Goal: Check status: Check status

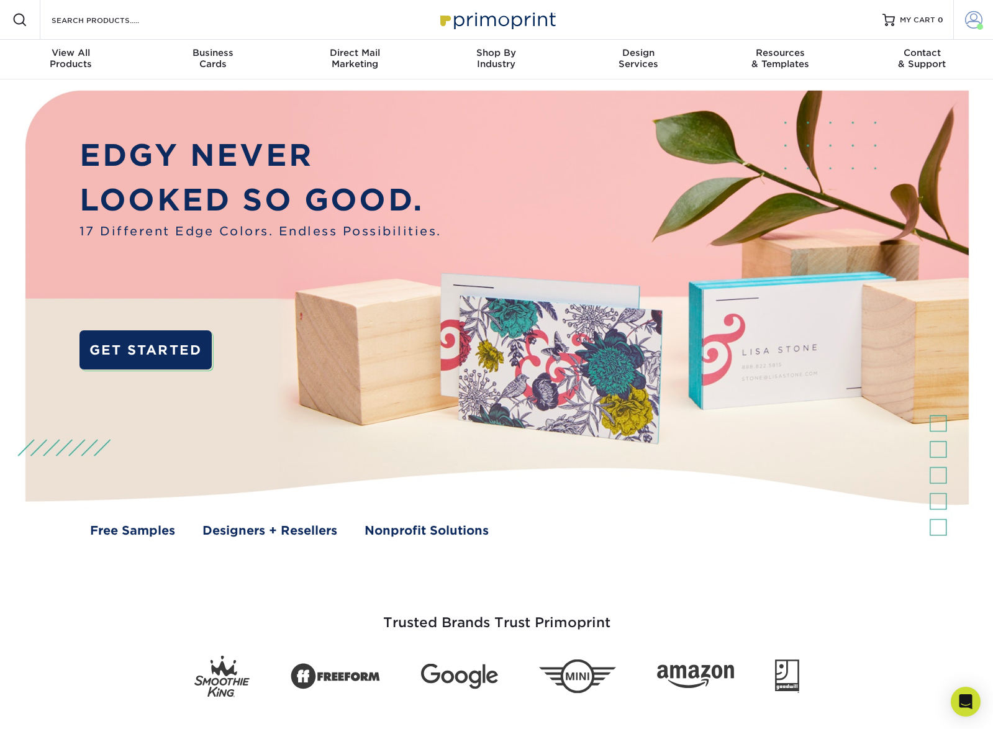
click at [973, 20] on span at bounding box center [973, 19] width 17 height 17
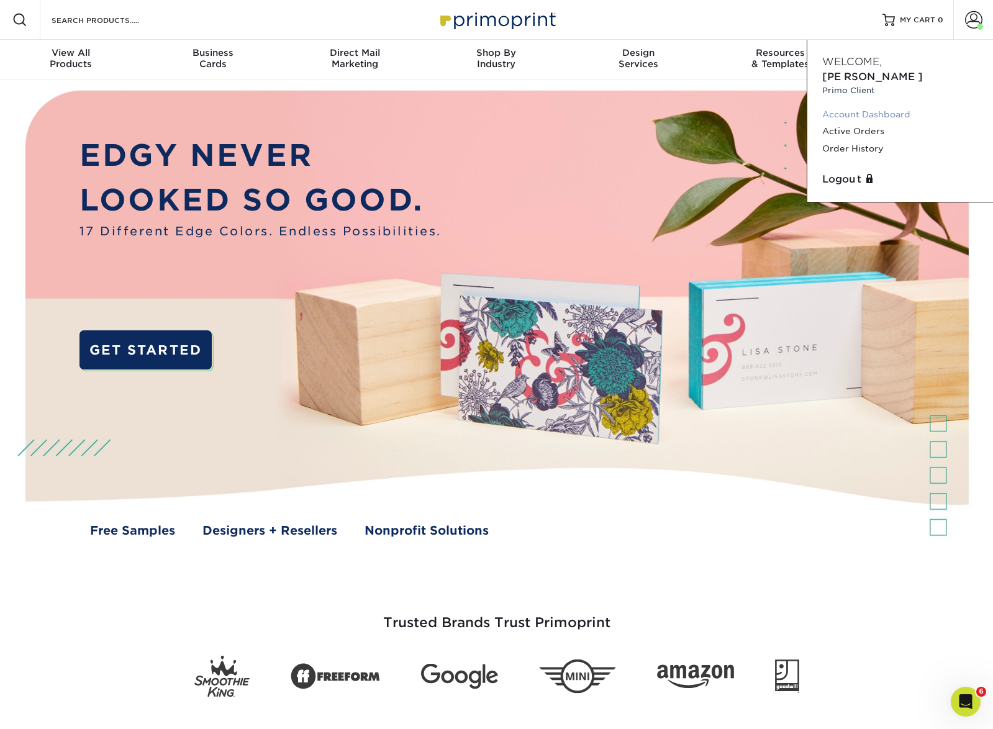
click at [881, 106] on link "Account Dashboard" at bounding box center [900, 114] width 156 height 17
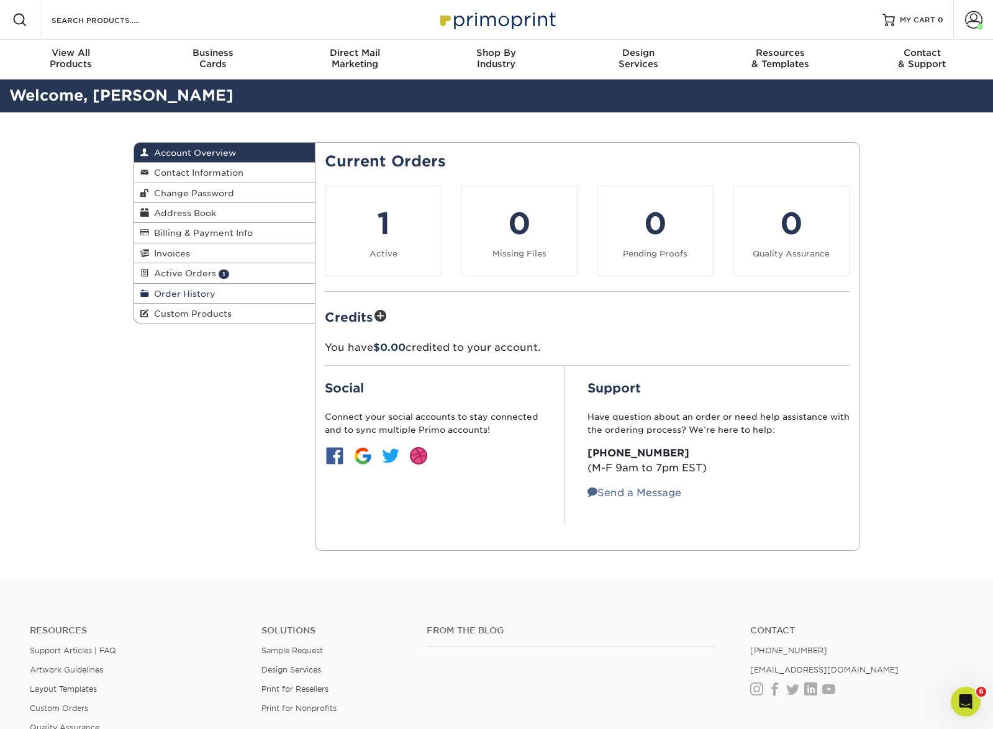
click at [192, 291] on span "Order History" at bounding box center [182, 294] width 66 height 10
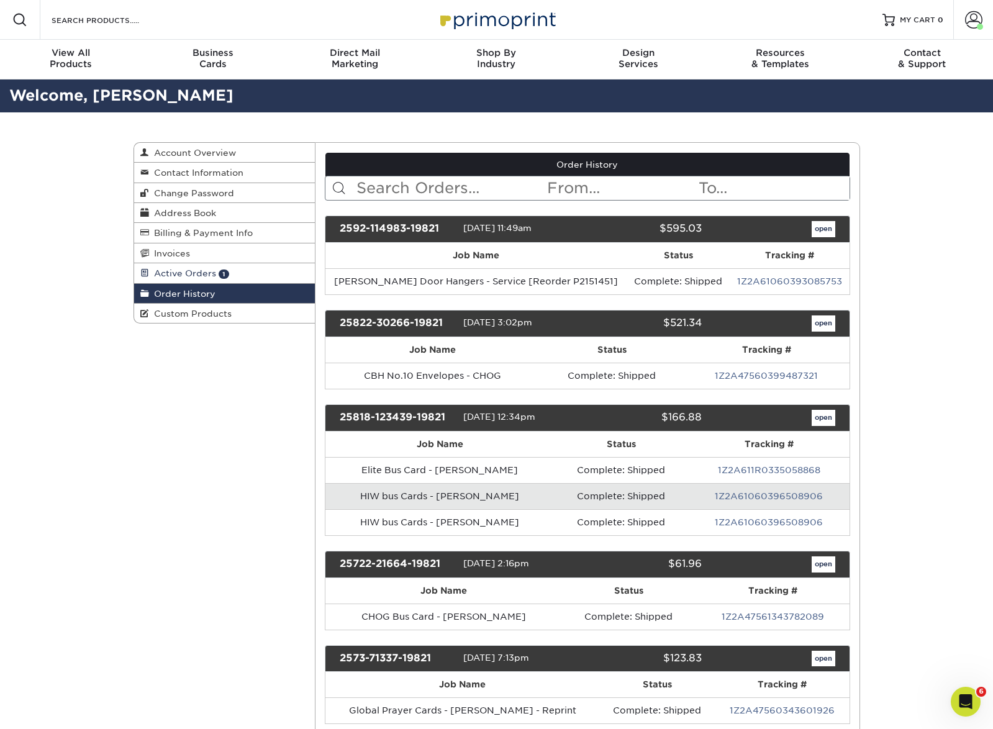
click at [182, 270] on span "Active Orders" at bounding box center [182, 273] width 67 height 10
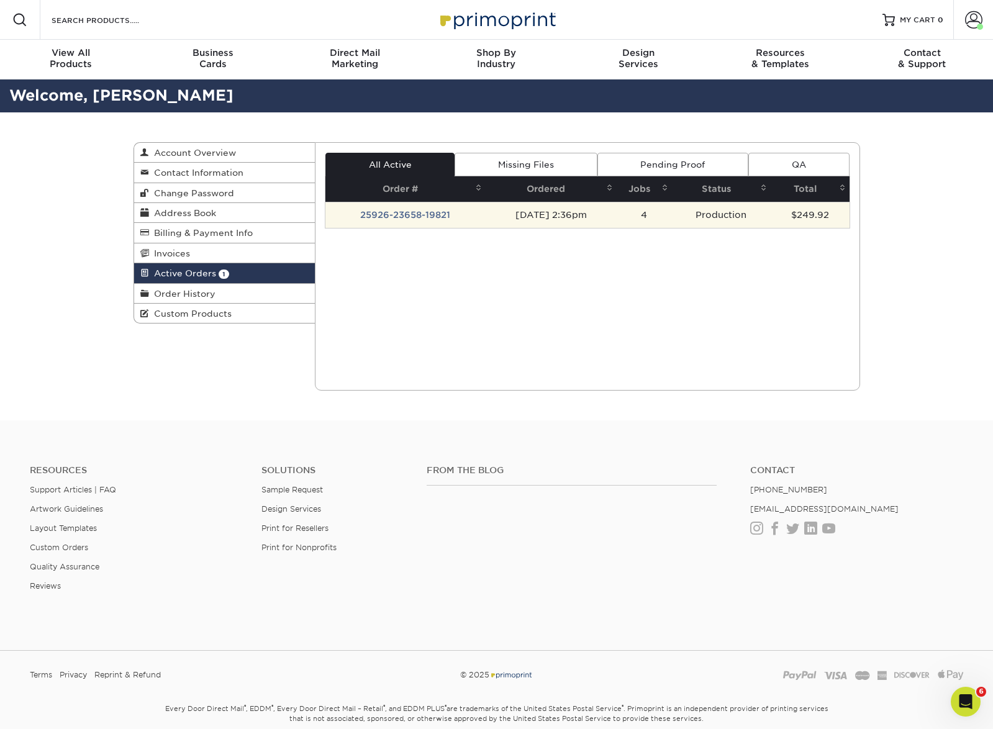
click at [805, 220] on td "$249.92" at bounding box center [810, 215] width 79 height 26
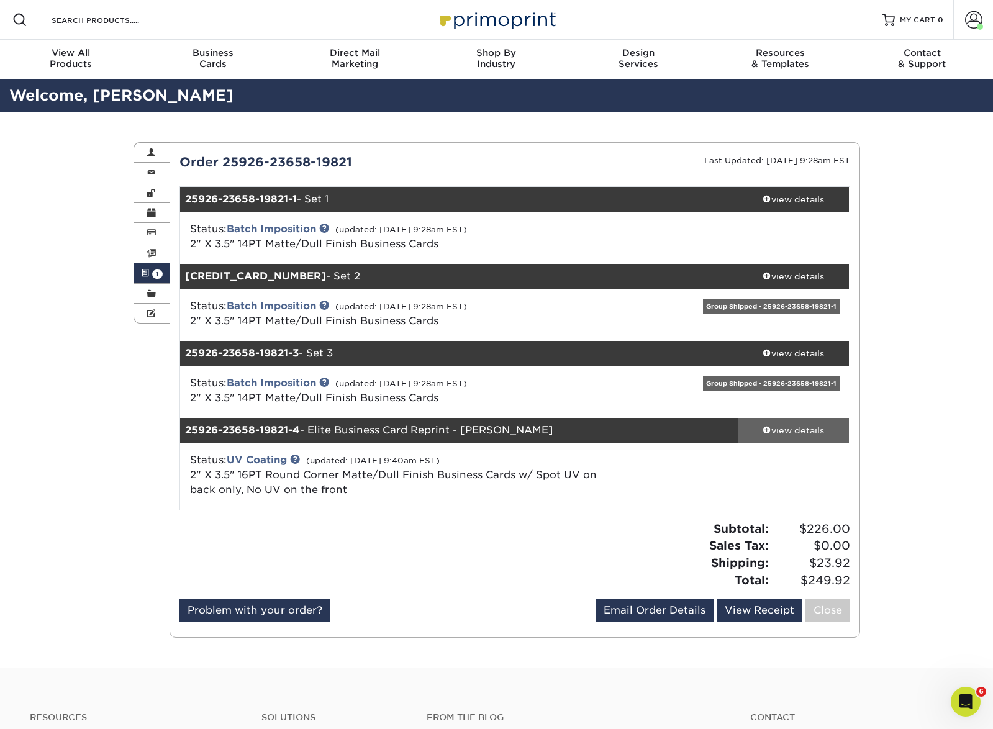
click at [800, 422] on link "view details" at bounding box center [794, 430] width 112 height 25
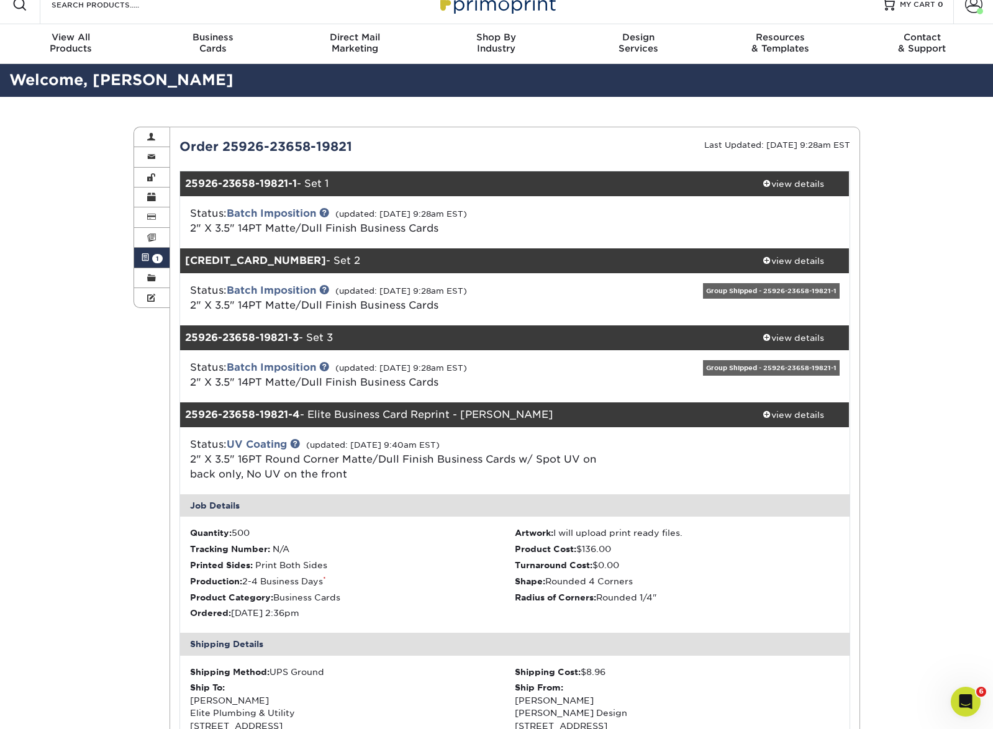
scroll to position [31, 0]
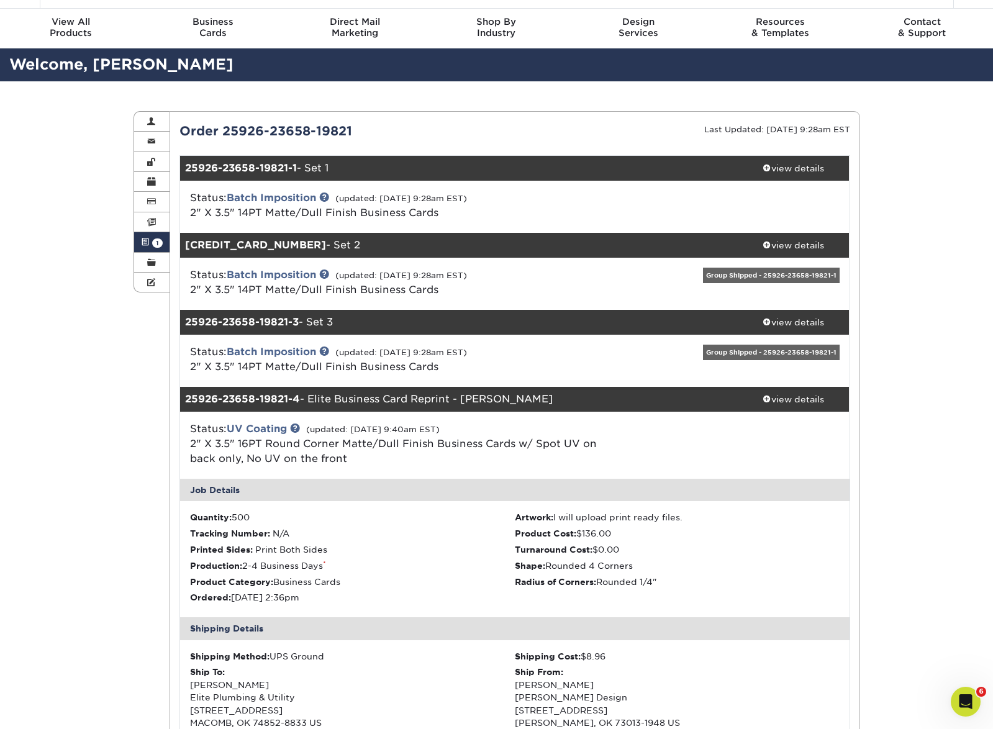
click at [780, 350] on div "Group Shipped - 25926-23658-19821-1" at bounding box center [771, 353] width 137 height 16
click at [792, 243] on div "view details" at bounding box center [794, 245] width 112 height 12
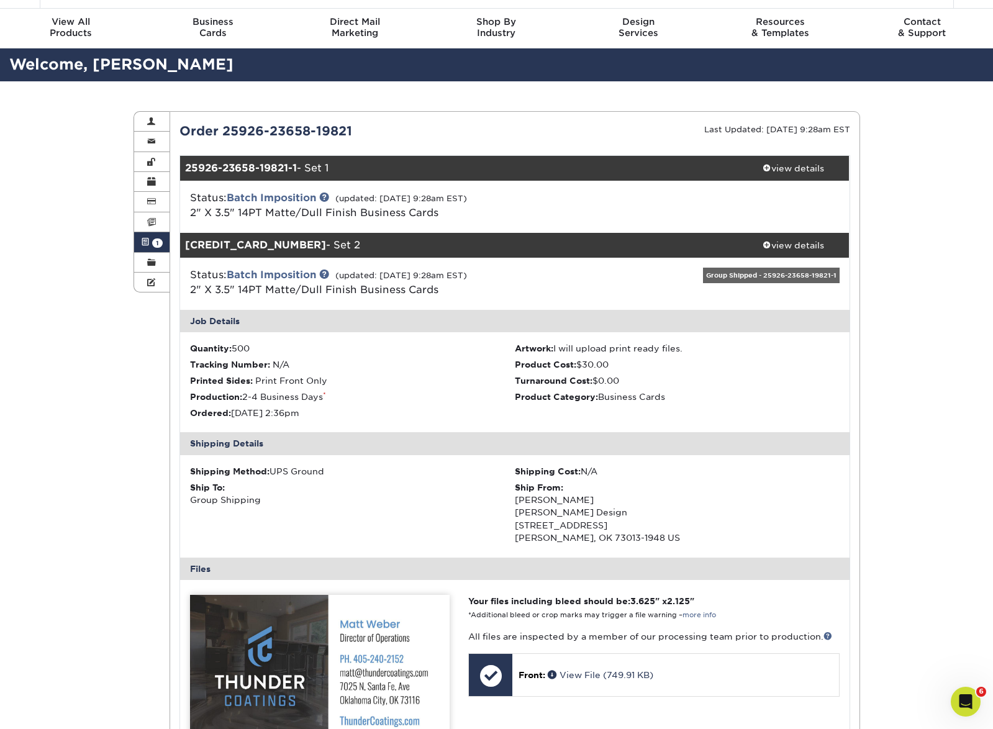
click at [772, 275] on div "Group Shipped - 25926-23658-19821-1" at bounding box center [771, 276] width 137 height 16
click at [726, 532] on div "Ship From: Chad Rogez Chad Rogez Design 725 NW 143RD ST EDMOND, OK 73013-1948 US" at bounding box center [677, 512] width 325 height 63
